Goal: Information Seeking & Learning: Find specific page/section

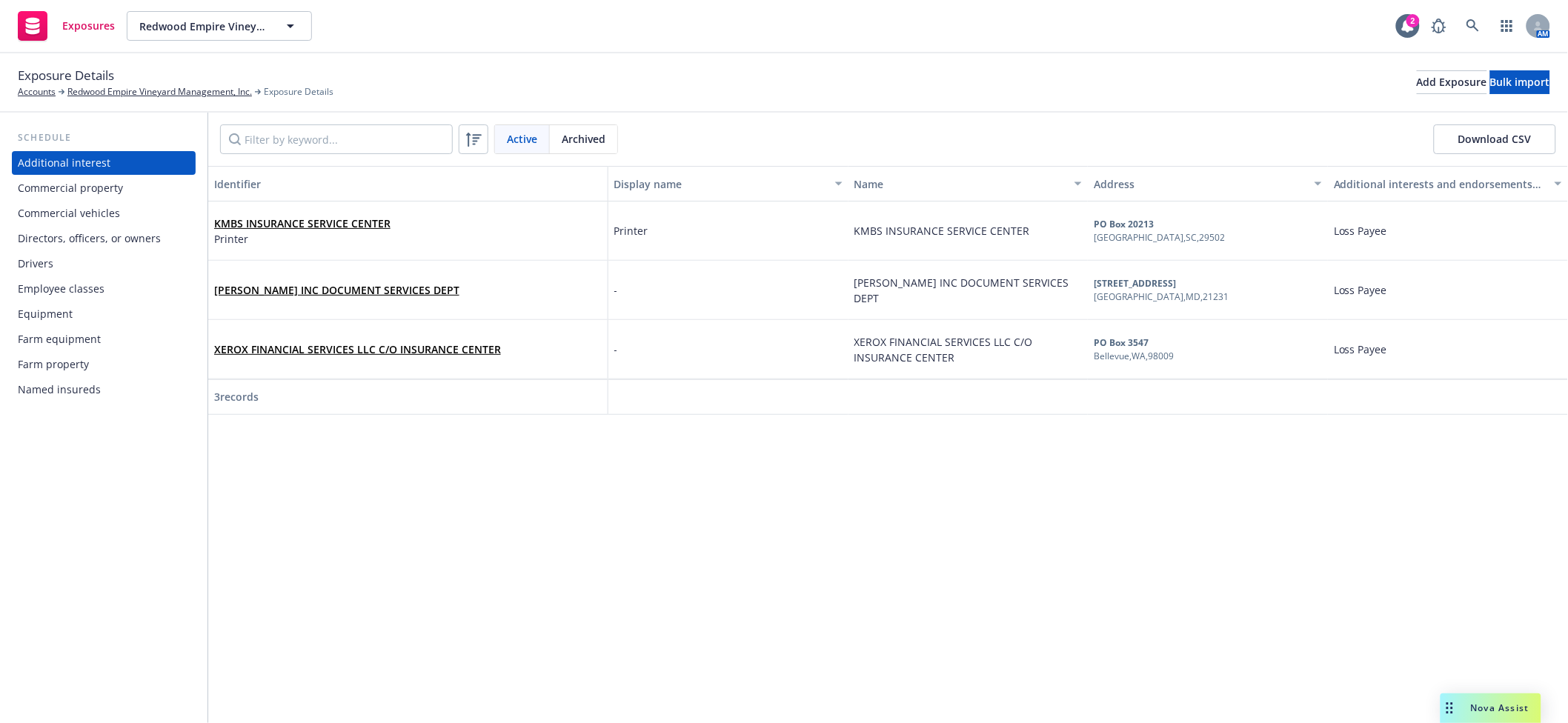
click at [113, 271] on div "Drivers" at bounding box center [103, 264] width 172 height 24
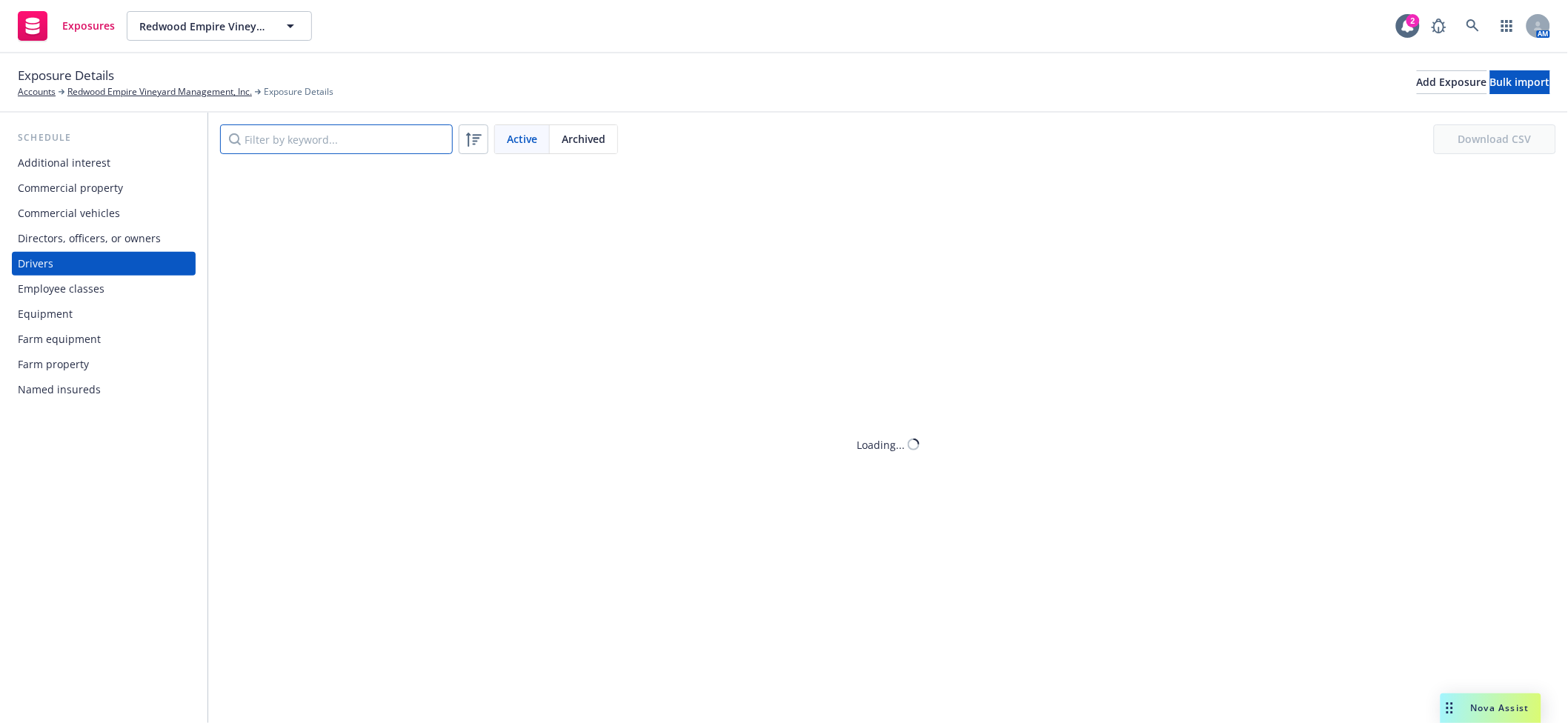
click at [271, 149] on input "Filter by keyword..." at bounding box center [336, 140] width 232 height 29
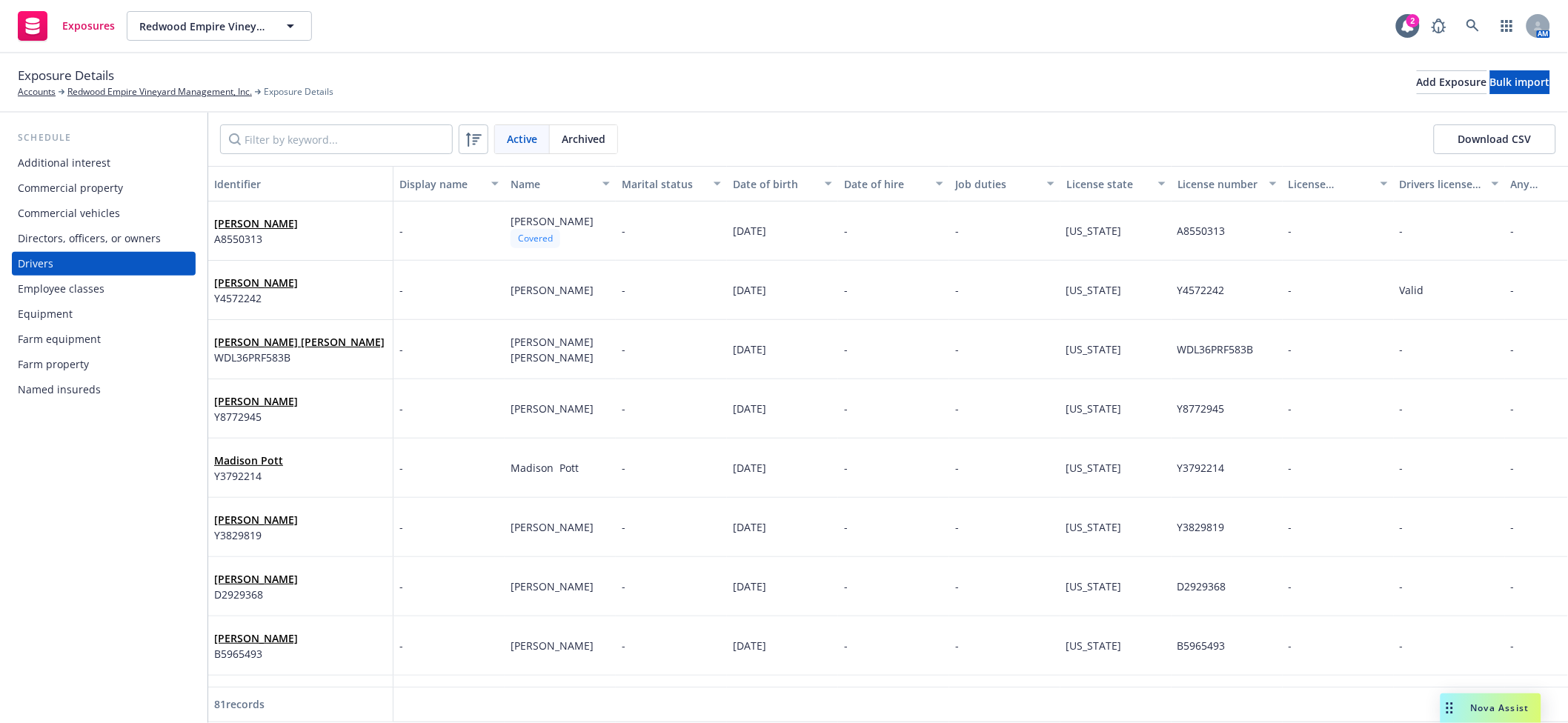
click at [541, 138] on div "Active" at bounding box center [523, 139] width 55 height 28
click at [554, 140] on div "Archived" at bounding box center [583, 139] width 67 height 28
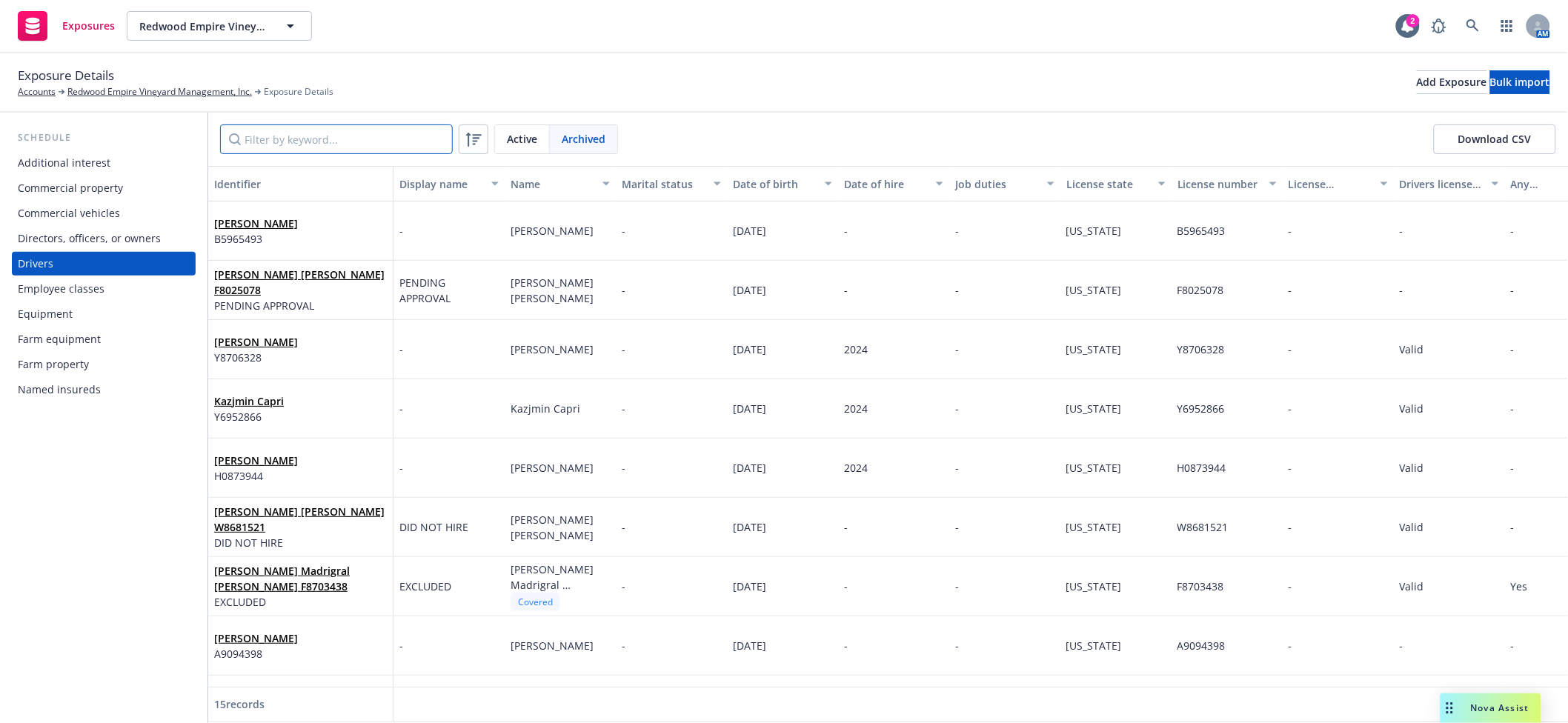
click at [370, 137] on input "Filter by keyword..." at bounding box center [336, 140] width 232 height 29
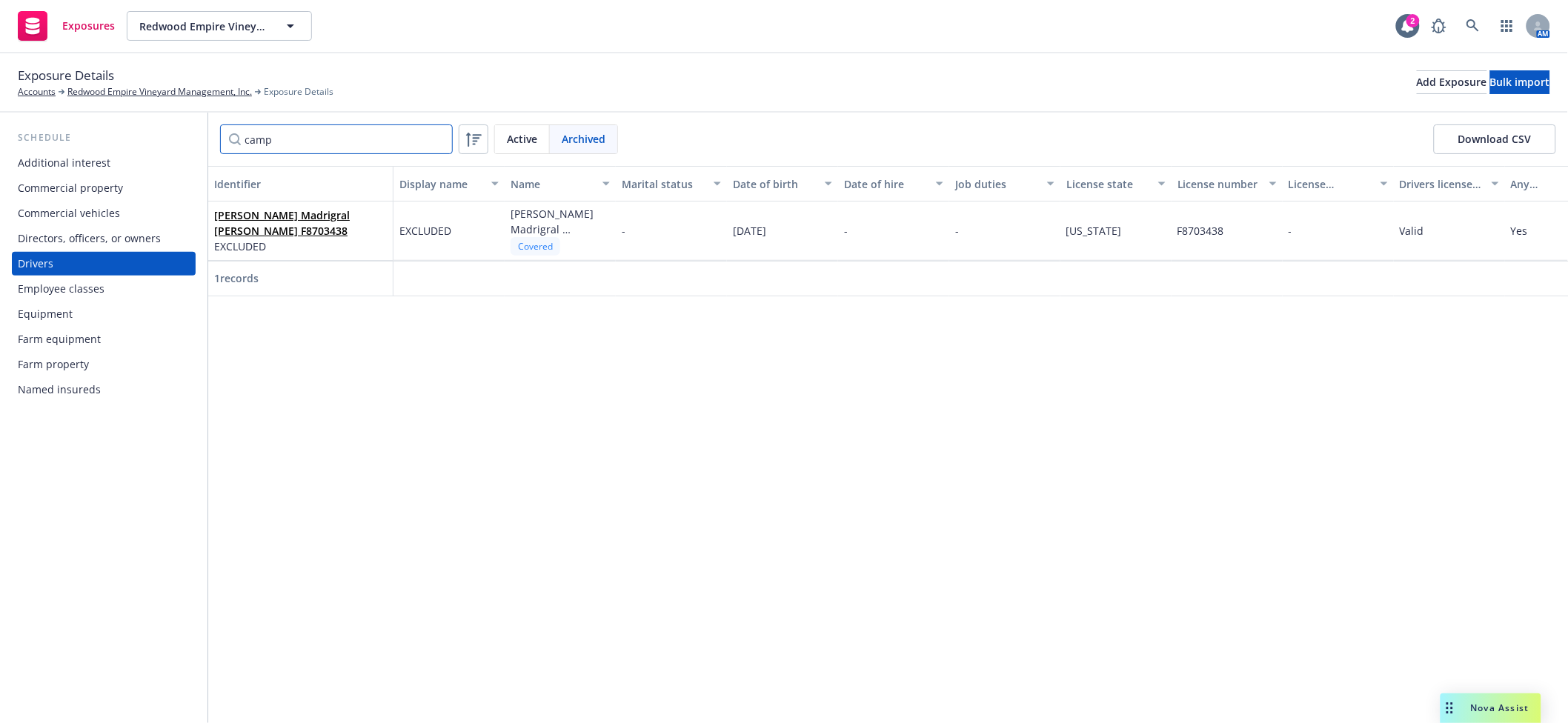
type input "camp"
click at [508, 137] on span "Active" at bounding box center [522, 139] width 30 height 16
click at [604, 141] on span "Archived" at bounding box center [584, 139] width 44 height 16
click at [300, 228] on link "[PERSON_NAME] Madrigral [PERSON_NAME] F8703438" at bounding box center [282, 223] width 136 height 29
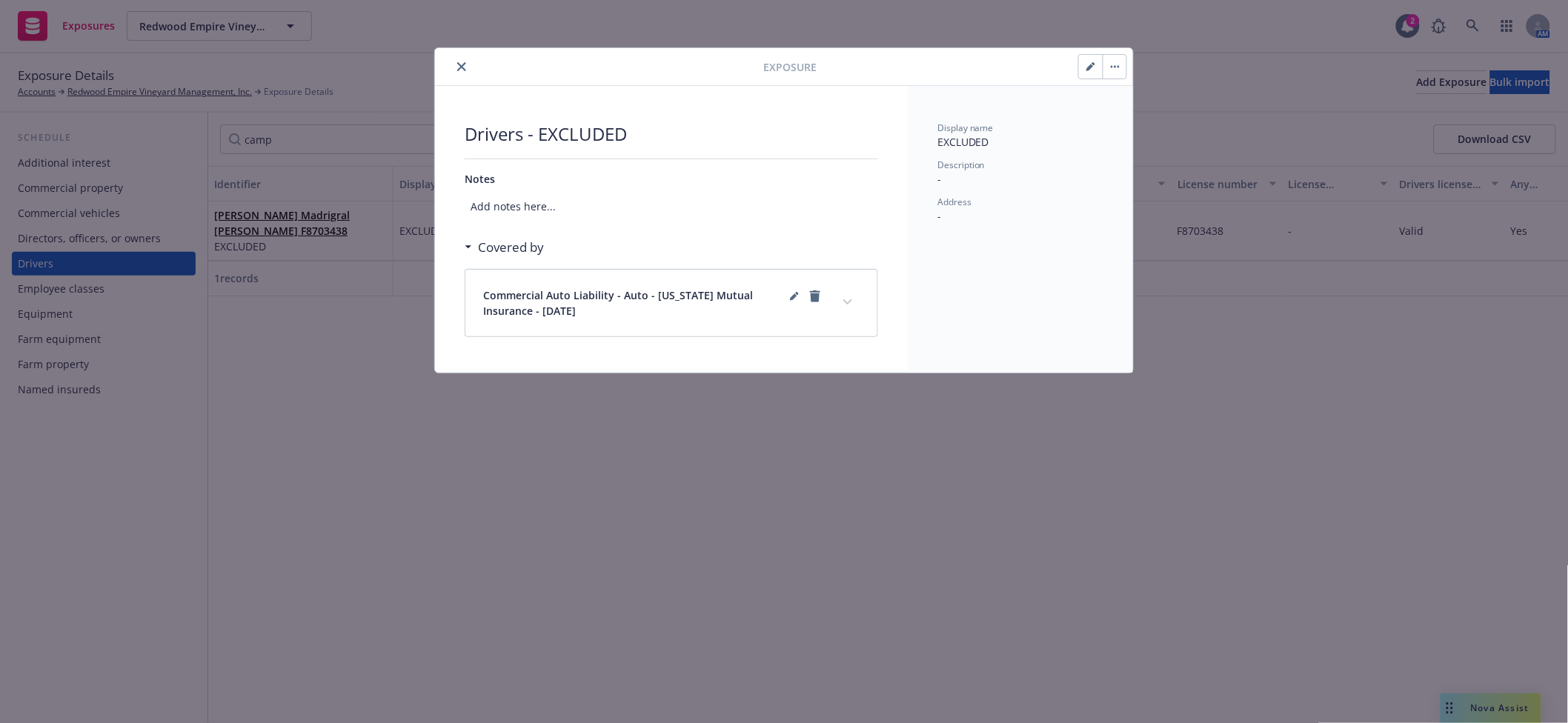
click at [845, 301] on icon "expand content" at bounding box center [848, 302] width 9 height 6
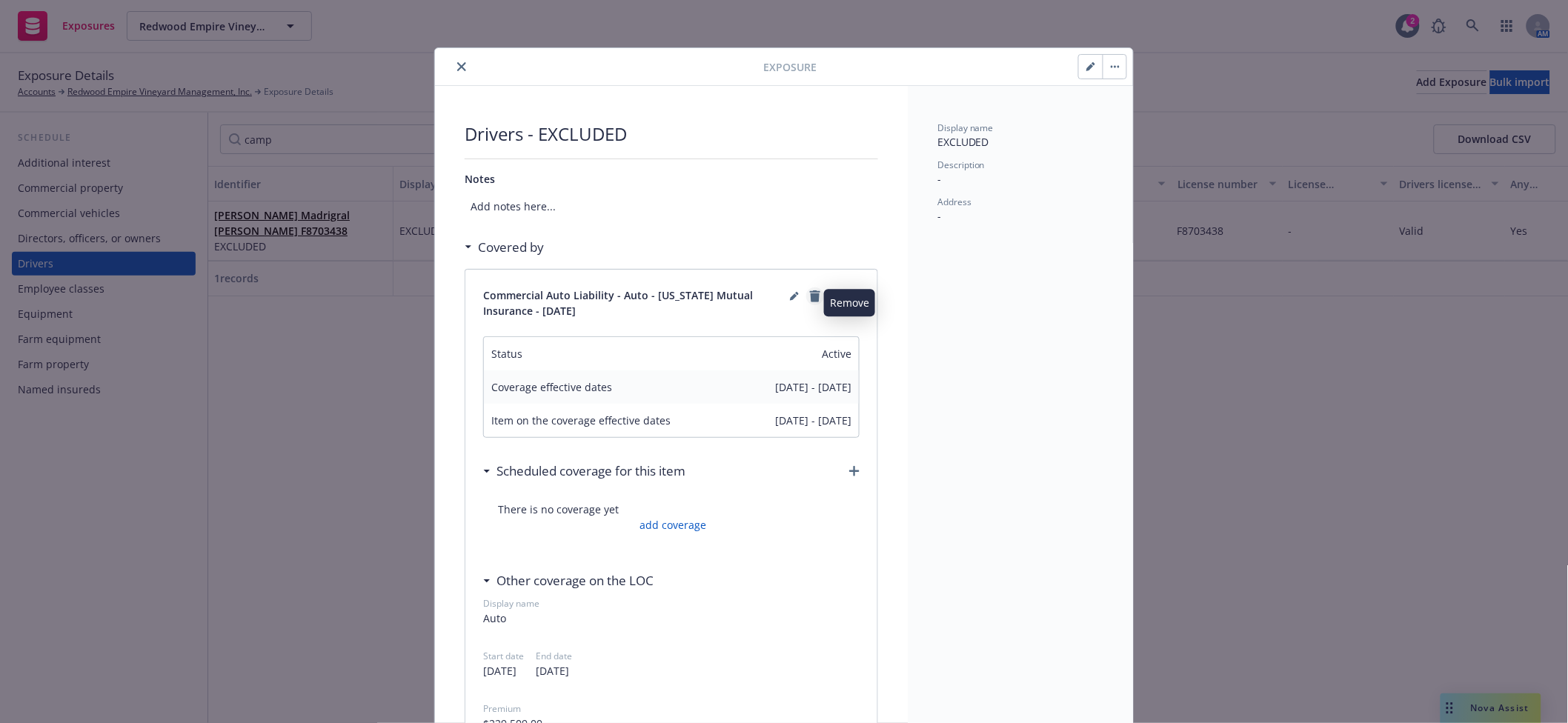
click at [811, 293] on icon "remove" at bounding box center [815, 296] width 10 height 12
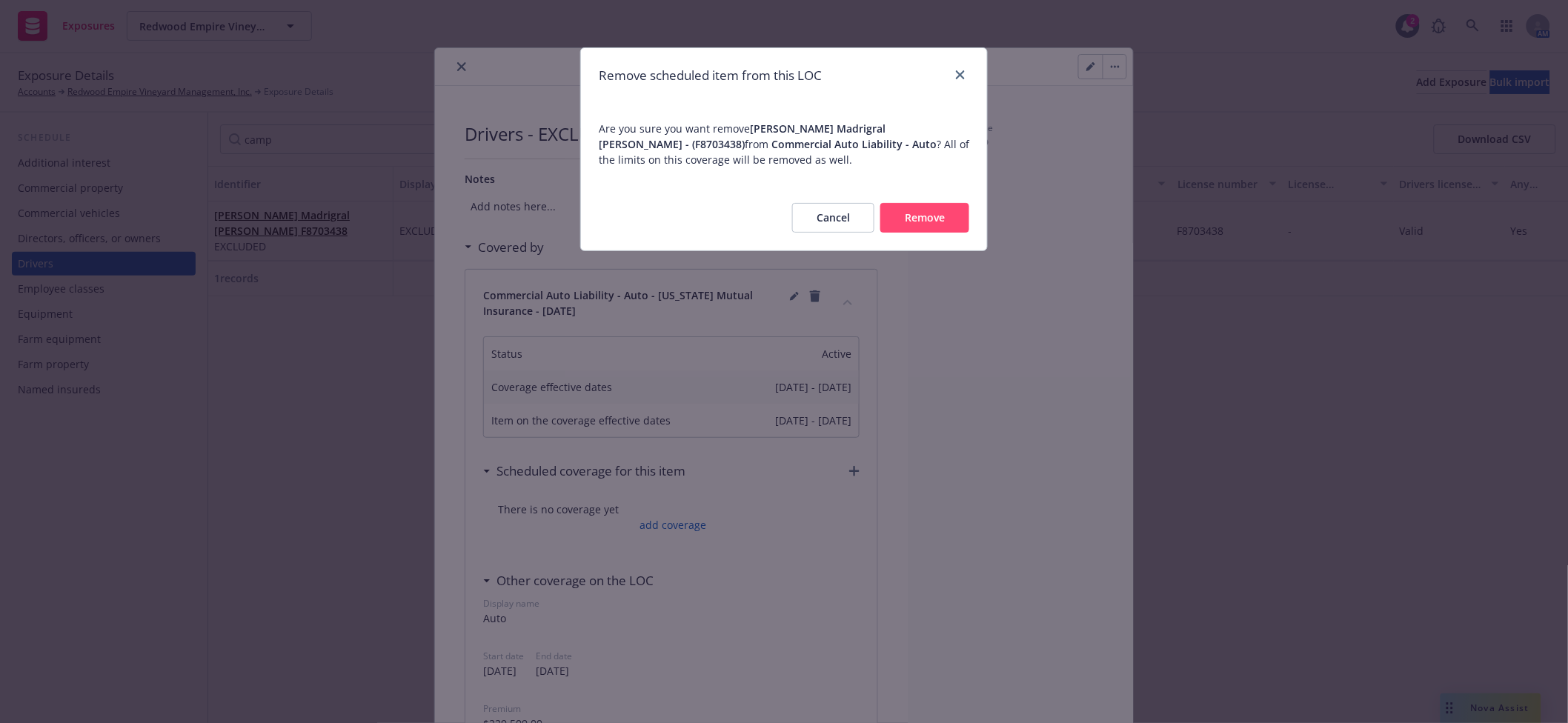
click at [920, 223] on button "Remove" at bounding box center [924, 218] width 89 height 29
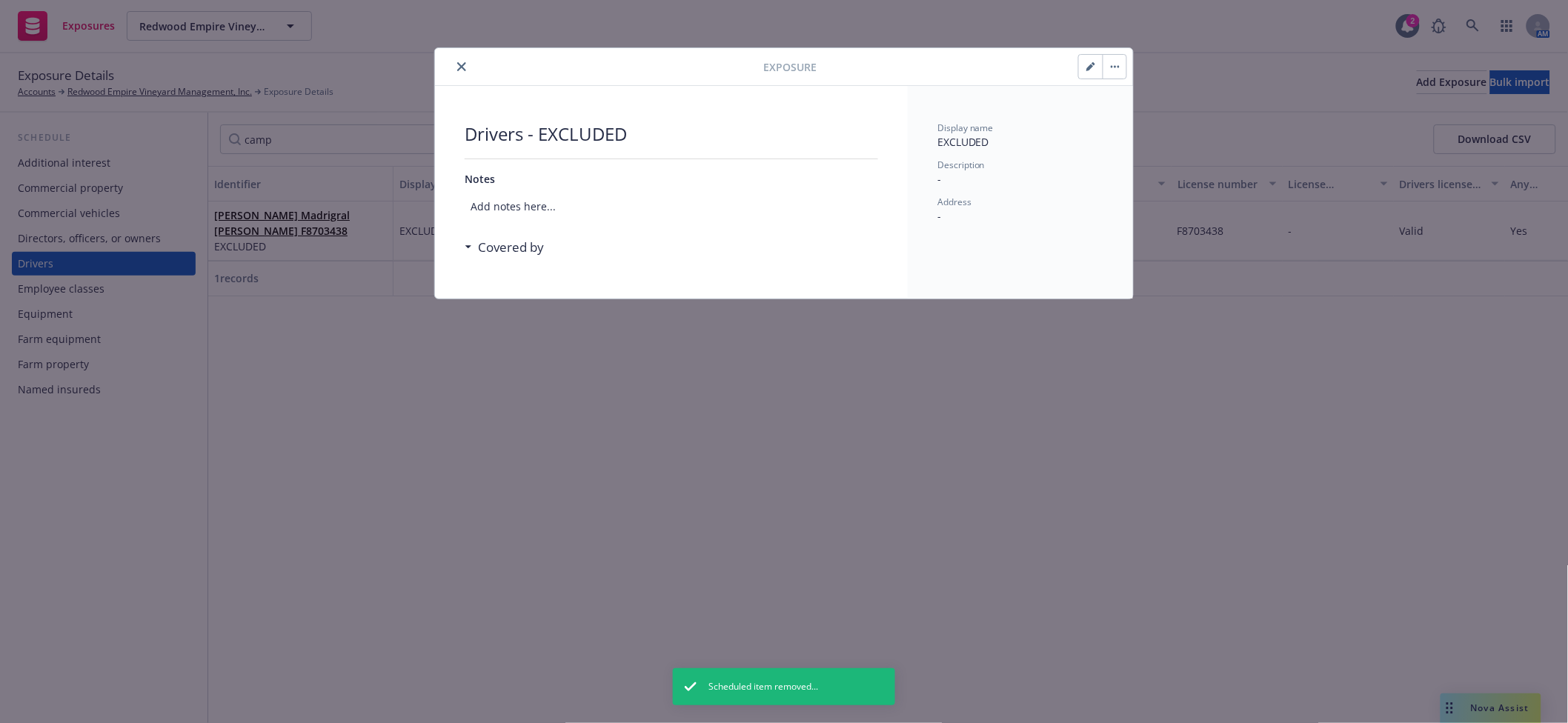
click at [456, 63] on button "close" at bounding box center [461, 66] width 17 height 17
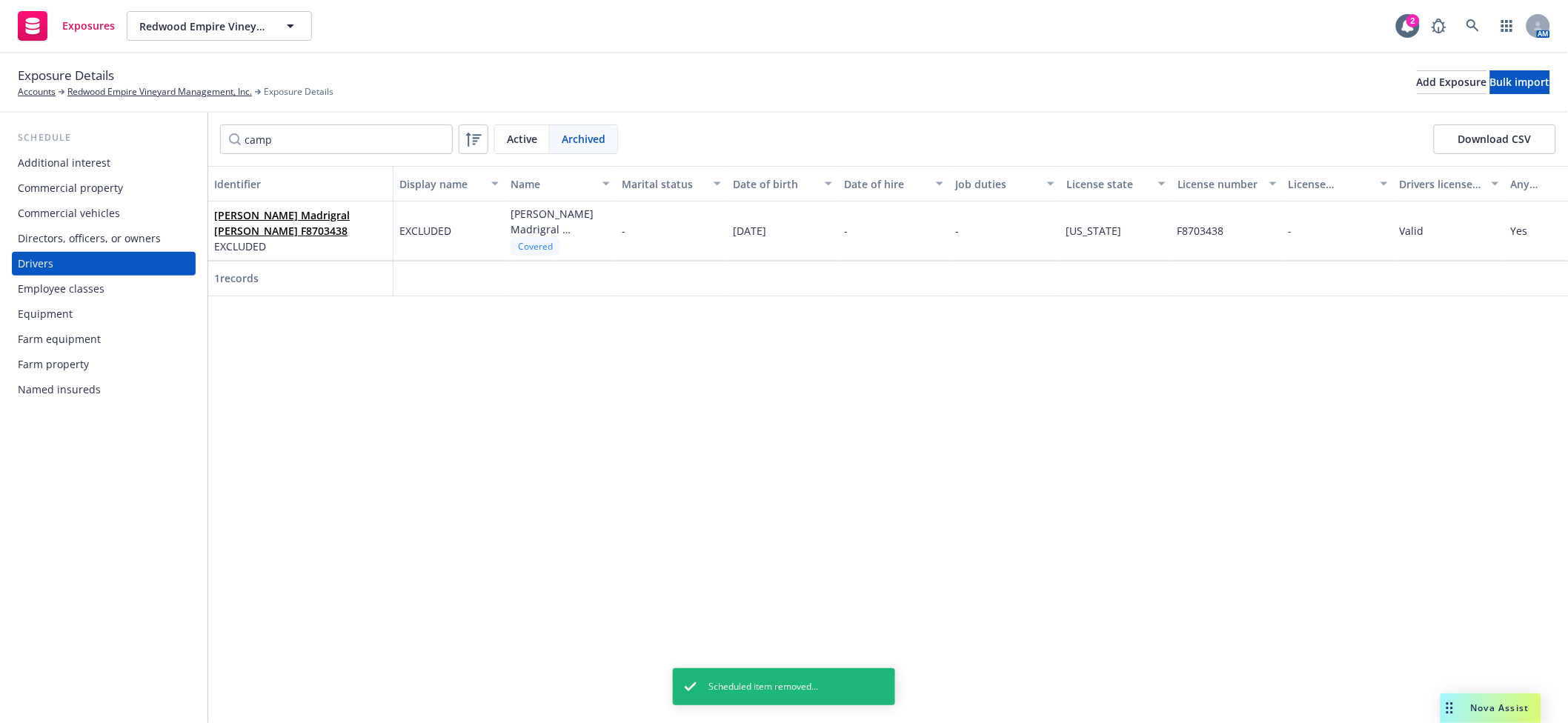
click at [527, 137] on span "Active" at bounding box center [522, 139] width 30 height 16
click at [306, 139] on input "camp" at bounding box center [336, 140] width 232 height 29
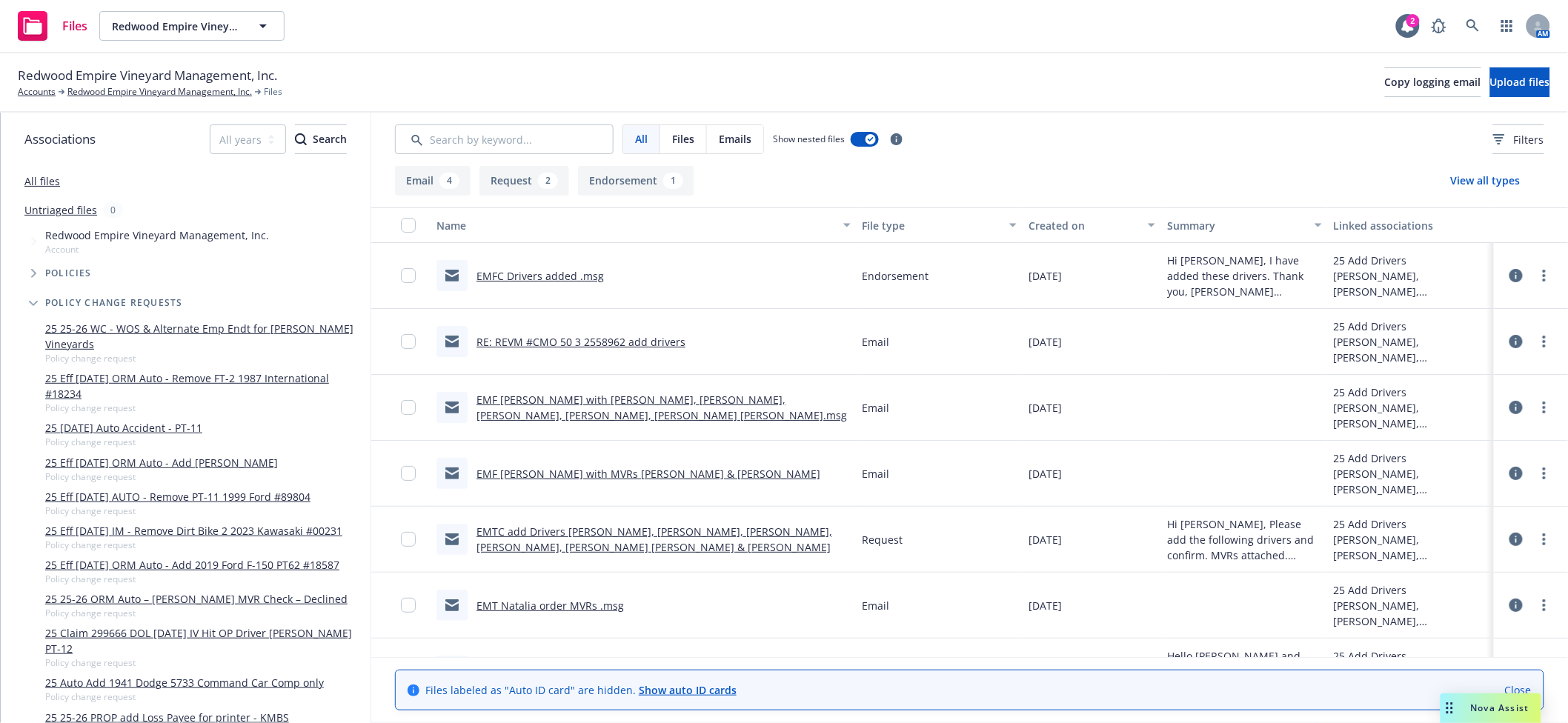
click at [566, 274] on link "EMFC Drivers added .msg" at bounding box center [540, 276] width 128 height 14
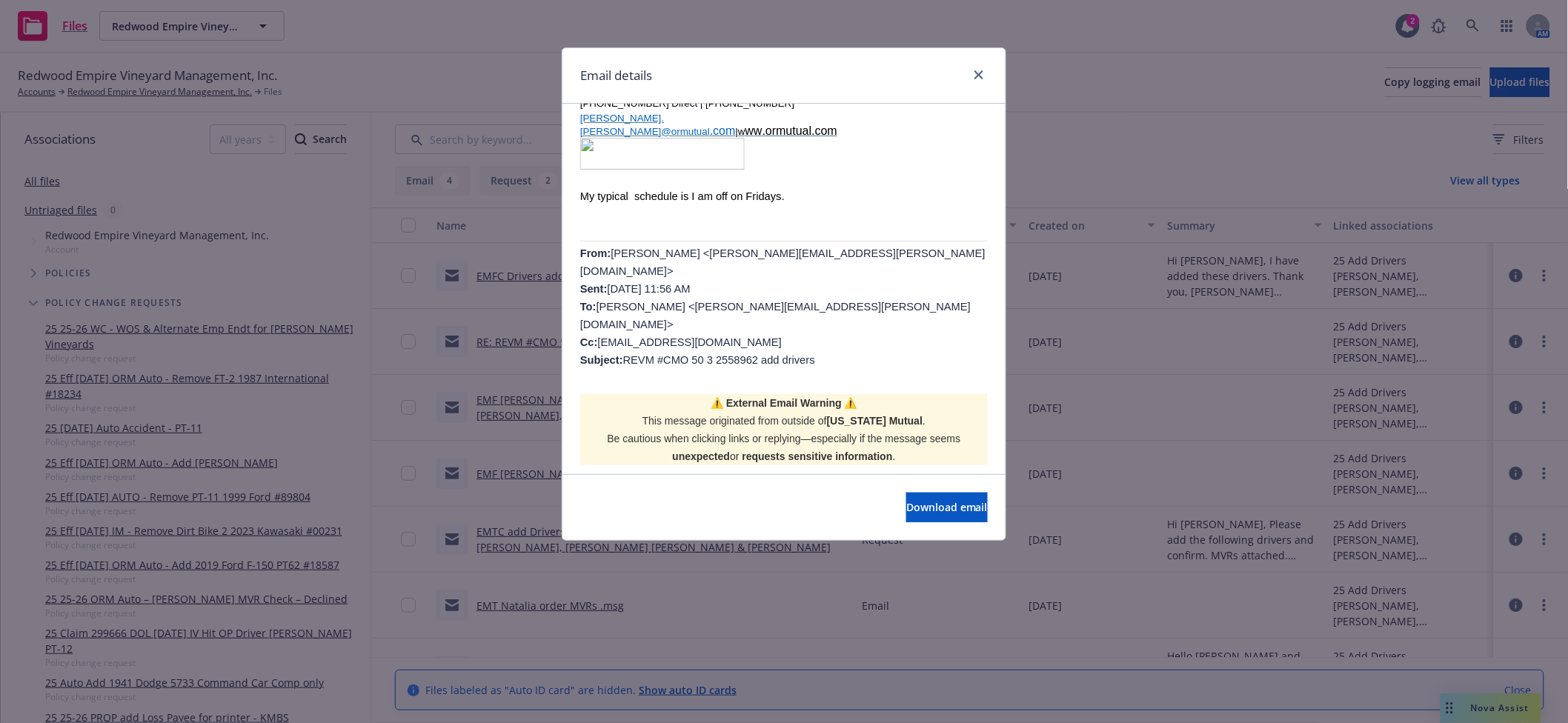
scroll to position [526, 0]
